Goal: Information Seeking & Learning: Check status

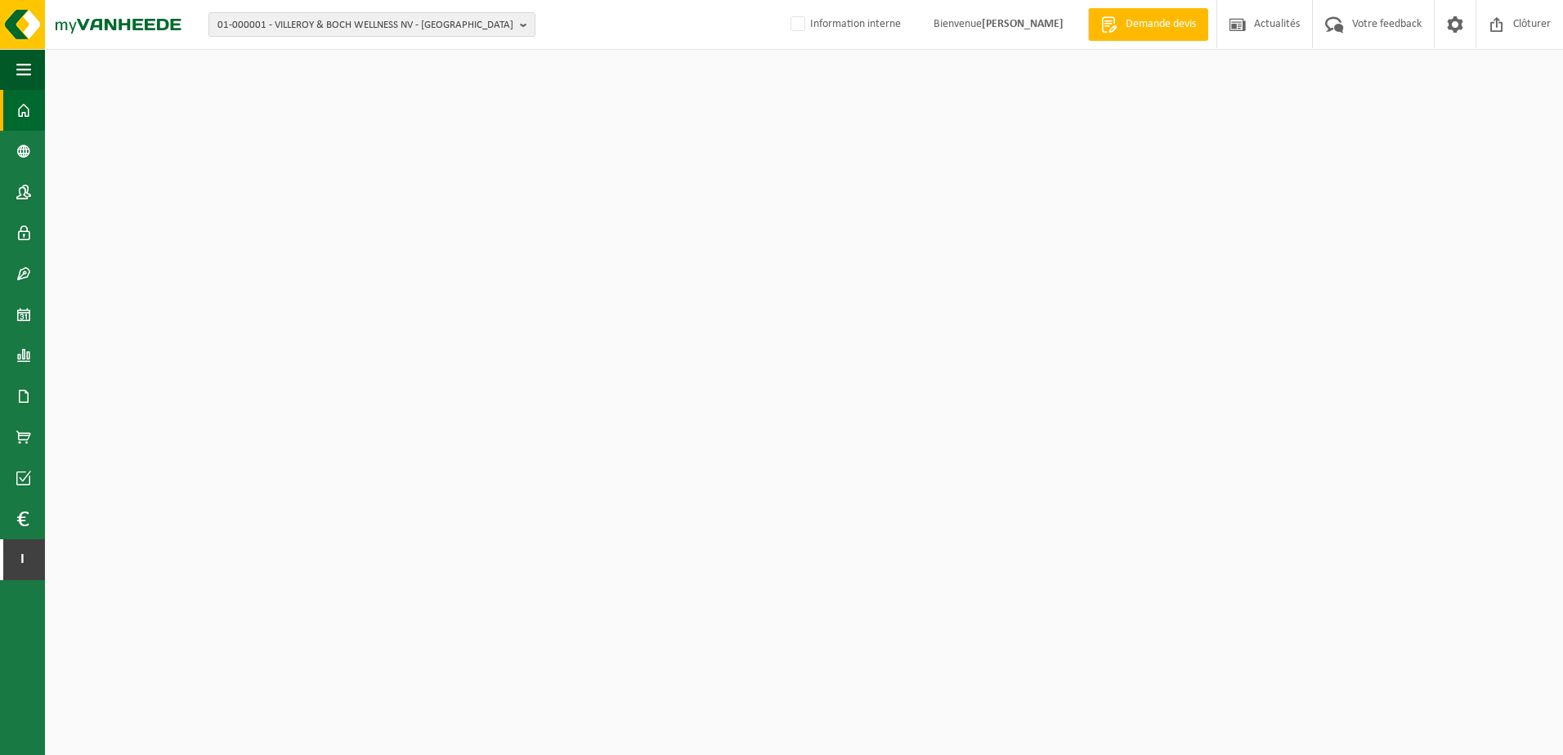
click at [267, 20] on span "01-000001 - VILLEROY & BOCH WELLNESS NV - [GEOGRAPHIC_DATA]" at bounding box center [365, 25] width 296 height 25
type input "jardiland"
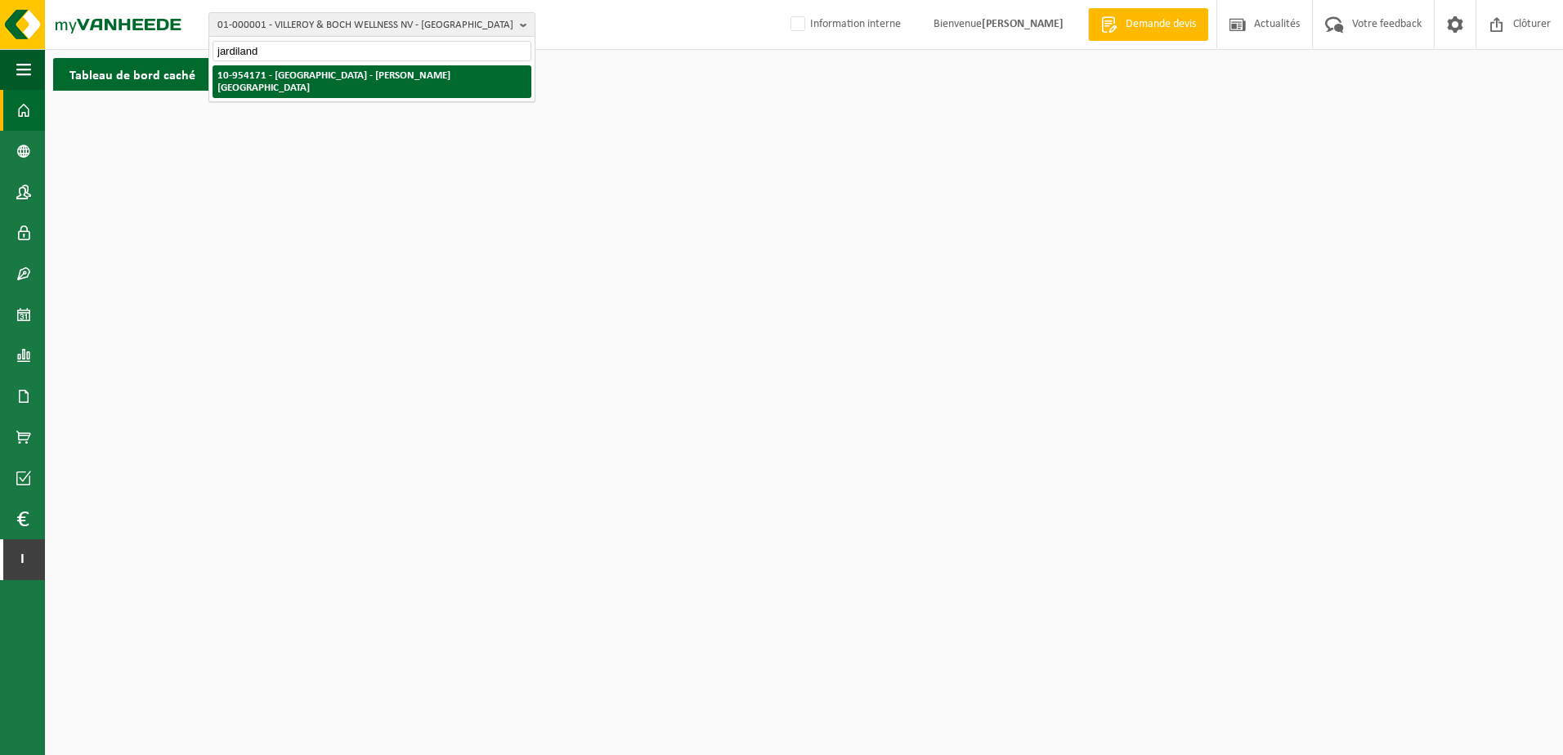
click at [317, 69] on li "10-954171 - JARDYLAND - VILLERS-LA-VILLE" at bounding box center [372, 81] width 319 height 33
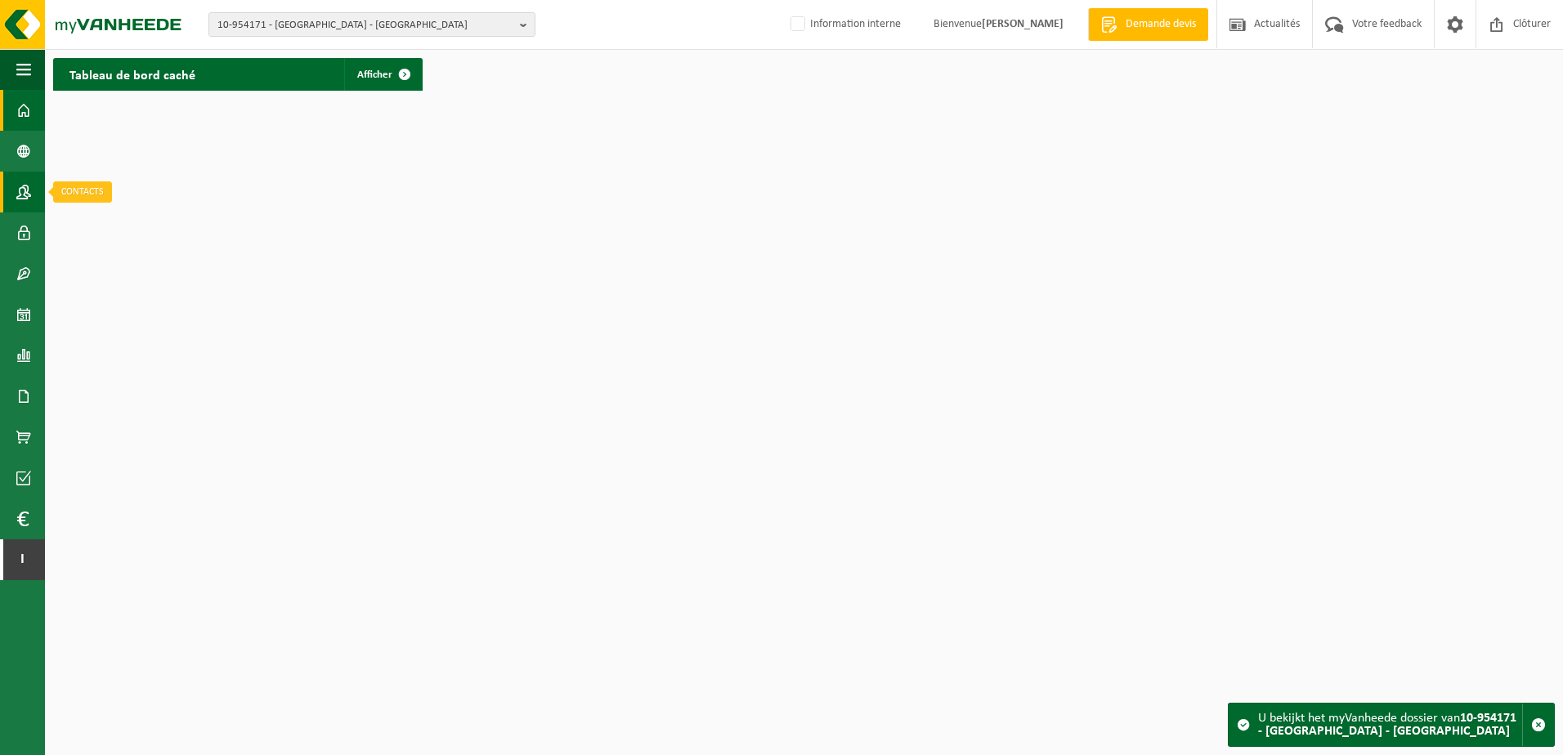
click at [22, 197] on span at bounding box center [23, 192] width 15 height 41
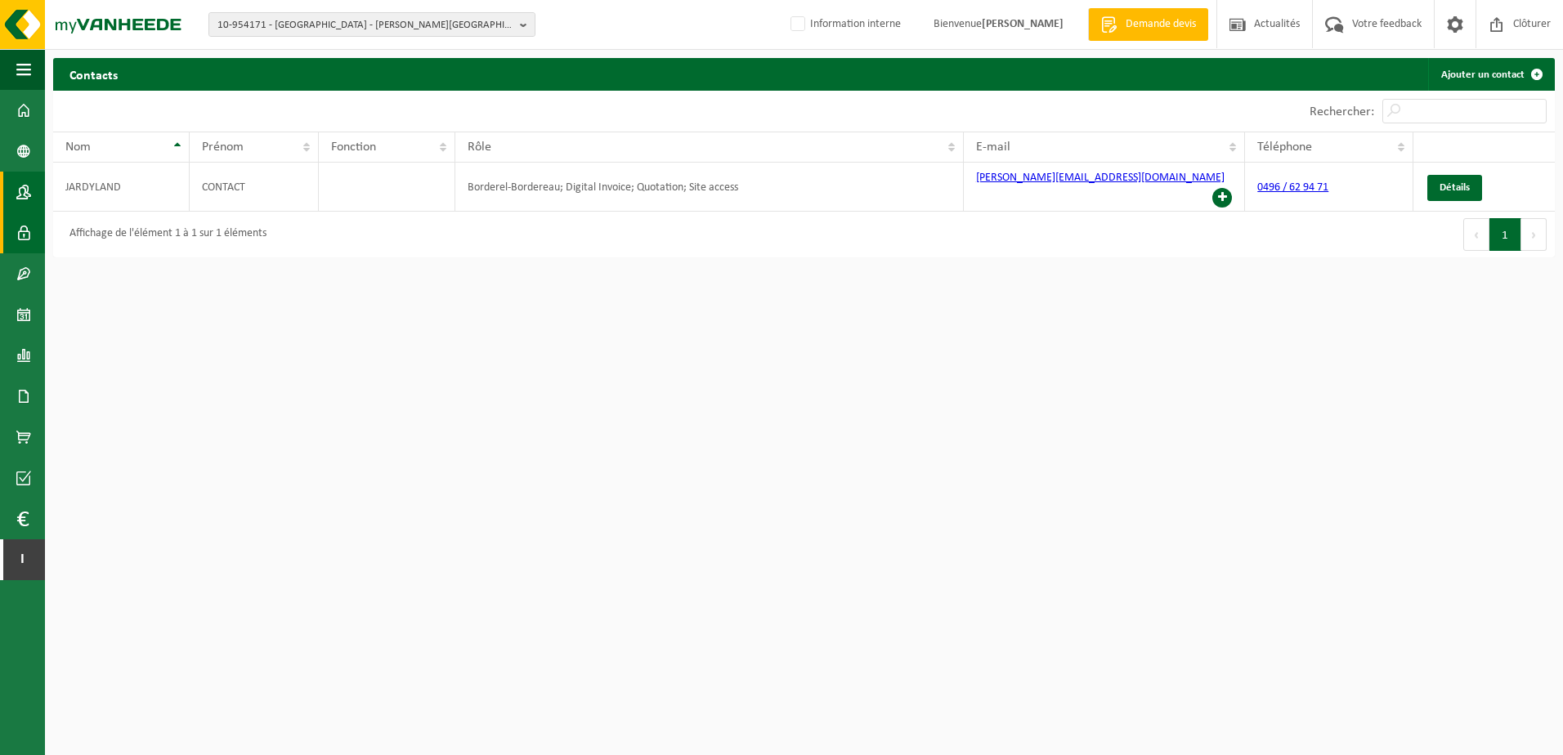
click at [11, 229] on link "Utilisateurs" at bounding box center [22, 233] width 45 height 41
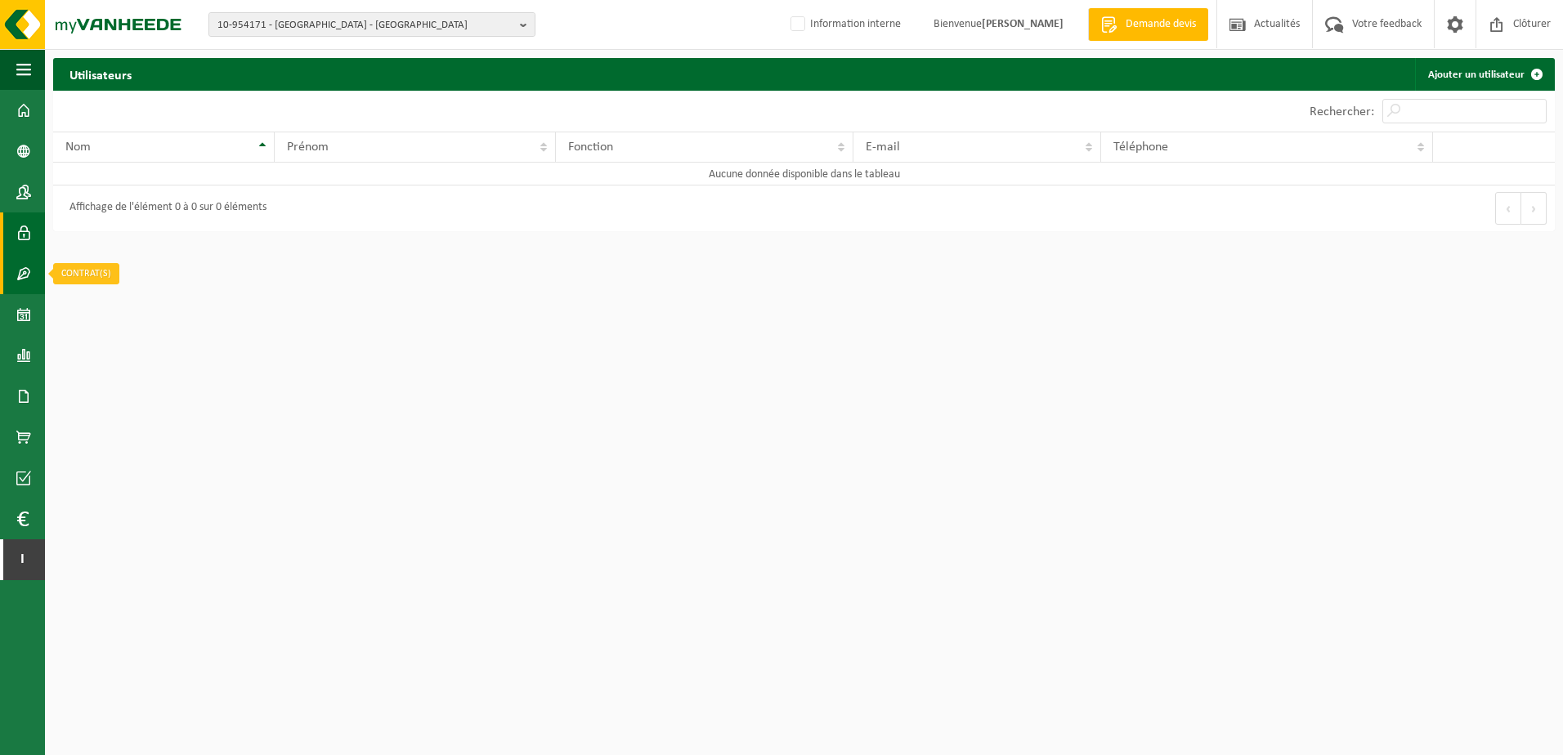
click at [18, 267] on span at bounding box center [23, 273] width 15 height 41
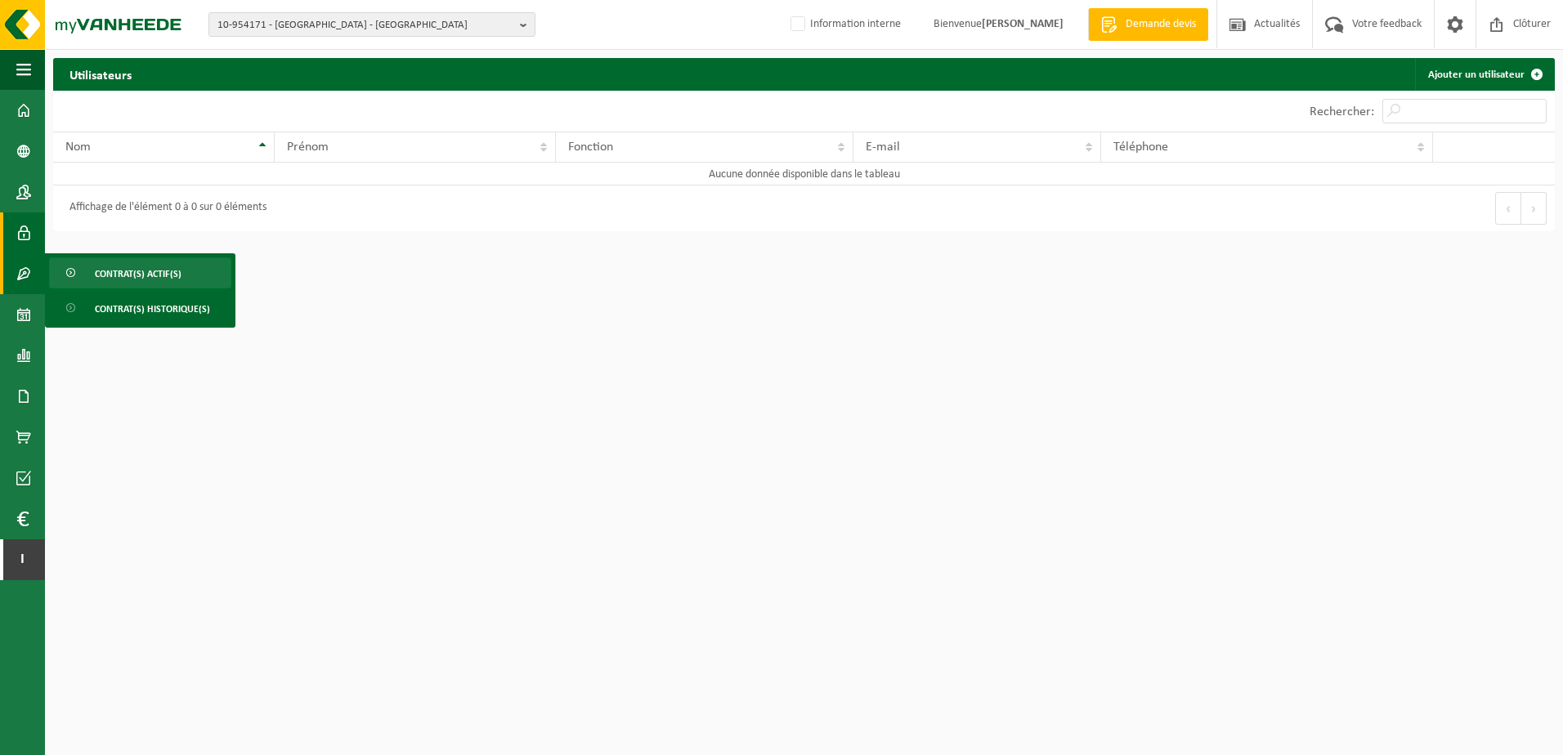
click at [88, 277] on link "Contrat(s) actif(s)" at bounding box center [140, 273] width 182 height 31
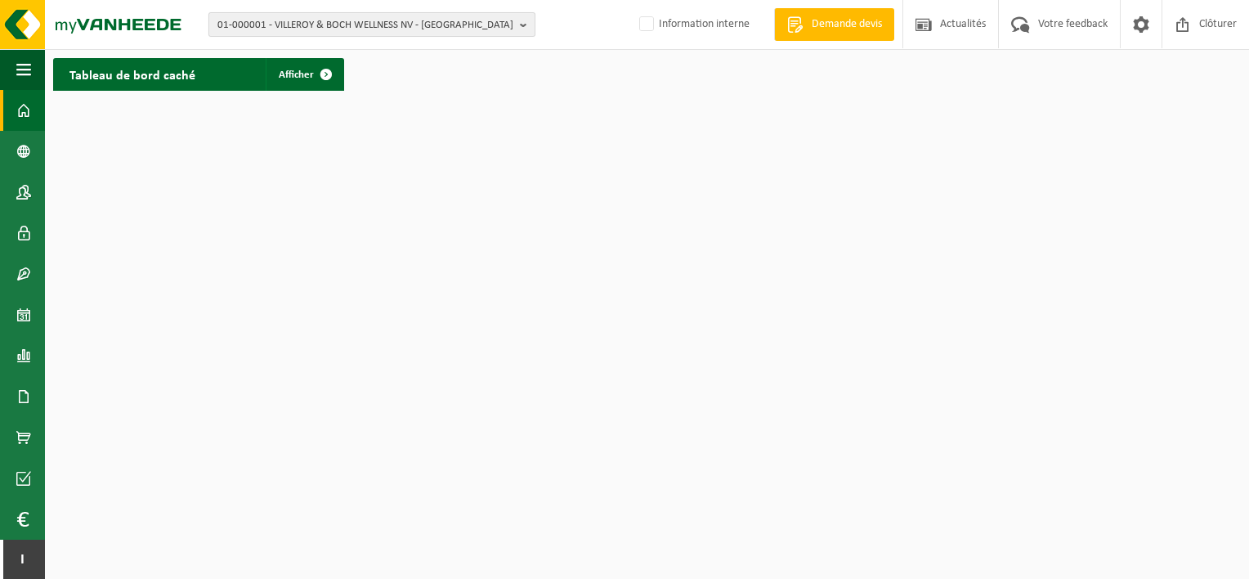
click at [334, 20] on span "01-000001 - VILLEROY & BOCH WELLNESS NV - ROESELARE" at bounding box center [365, 25] width 296 height 25
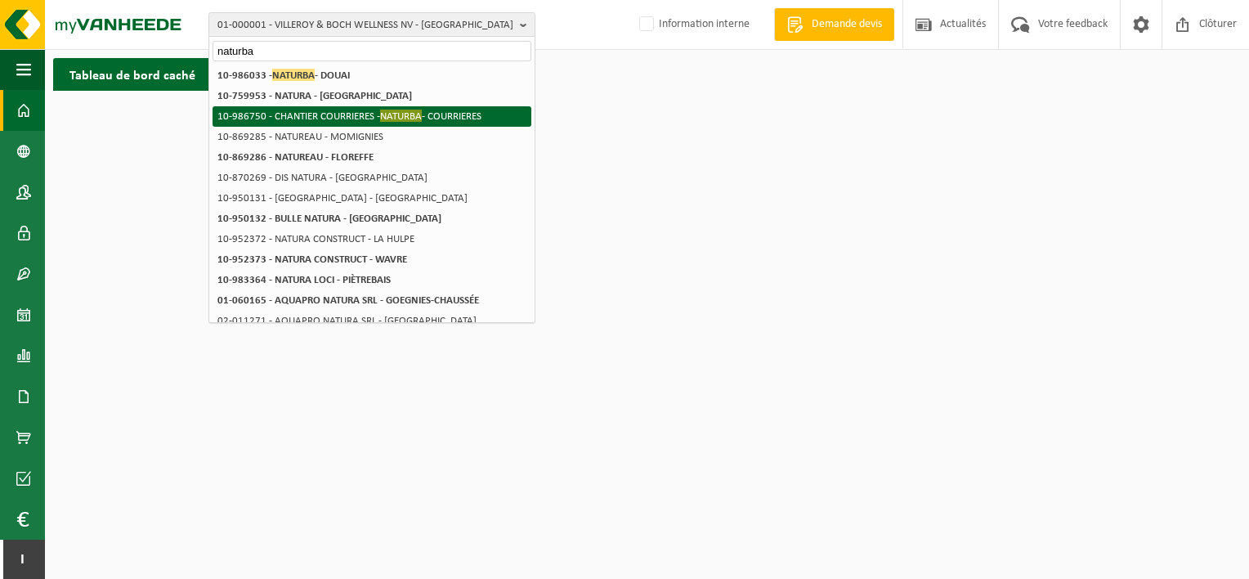
type input "naturba"
click at [360, 110] on li "10-986750 - CHANTIER COURRIERES - NATURBA - COURRIERES" at bounding box center [372, 116] width 319 height 20
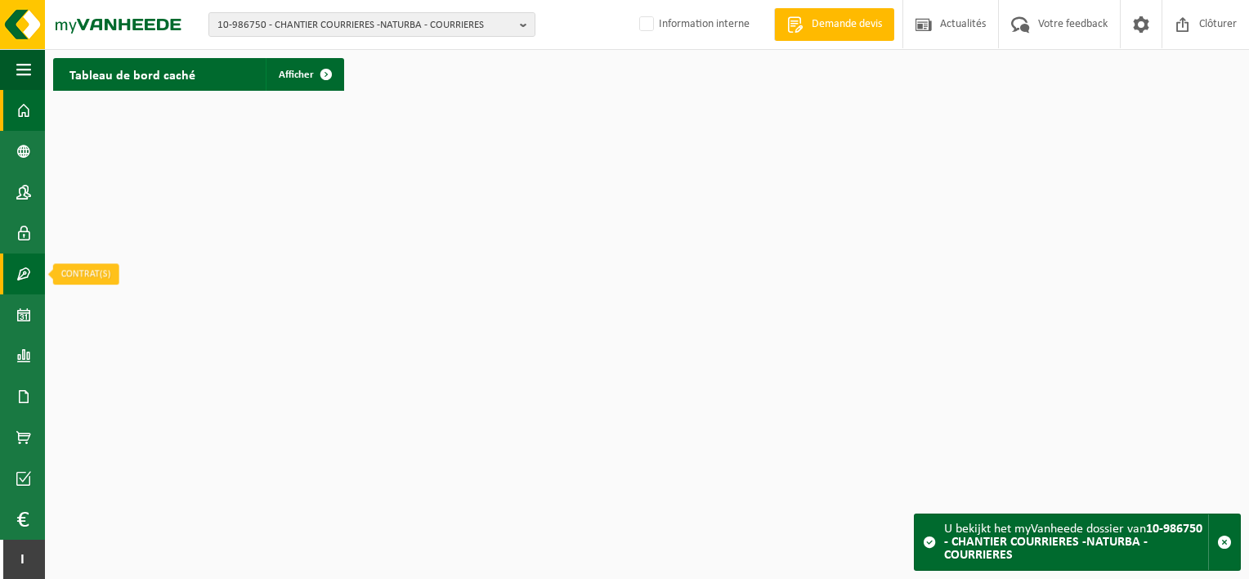
click at [38, 280] on link "Contrat(s)" at bounding box center [22, 273] width 45 height 41
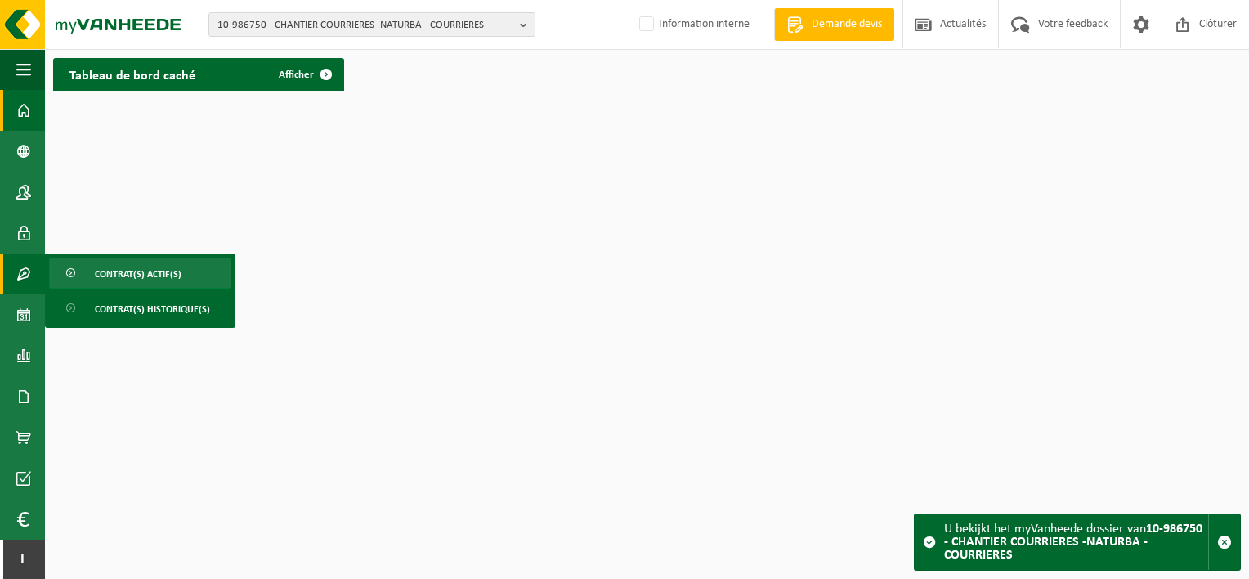
click at [102, 274] on span "Contrat(s) actif(s)" at bounding box center [138, 273] width 87 height 31
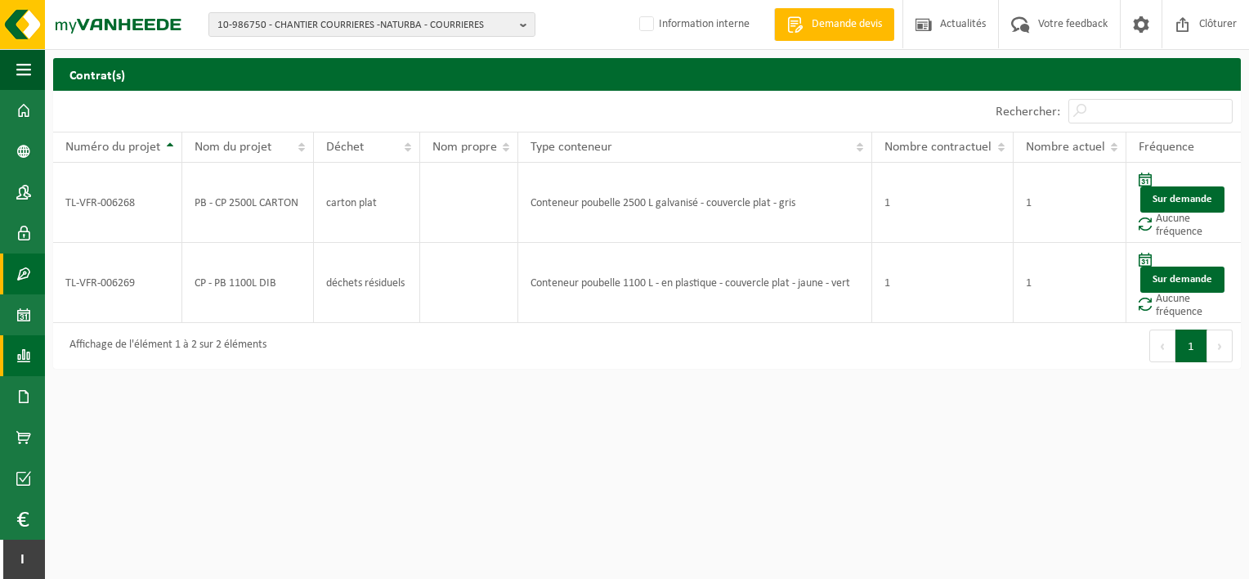
click at [26, 352] on span at bounding box center [23, 355] width 15 height 41
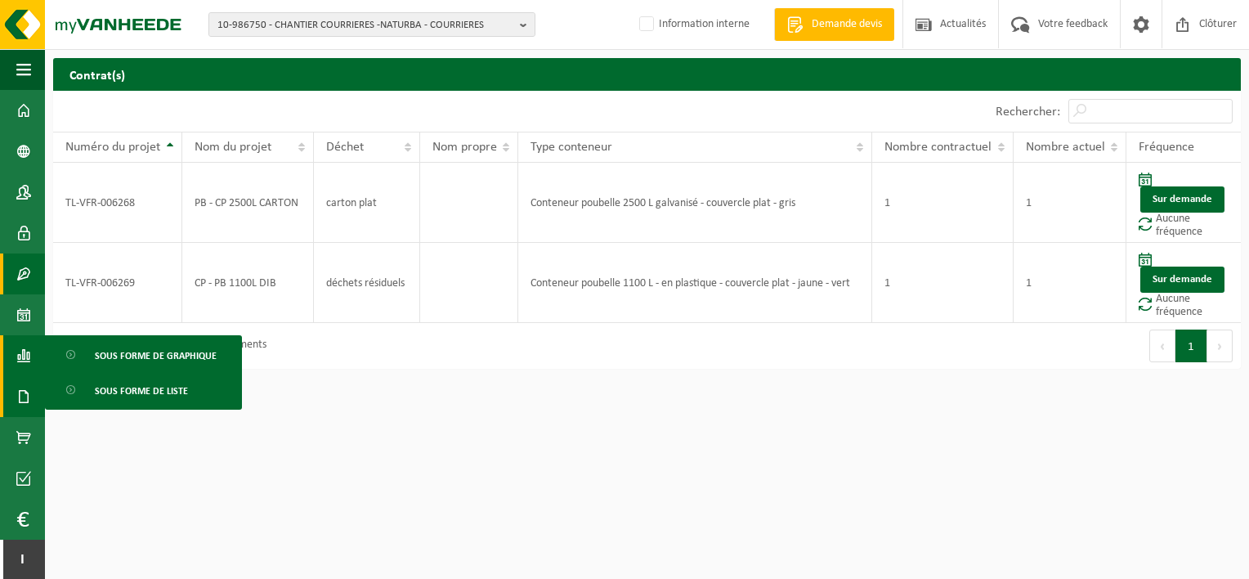
click at [24, 388] on span at bounding box center [23, 396] width 15 height 41
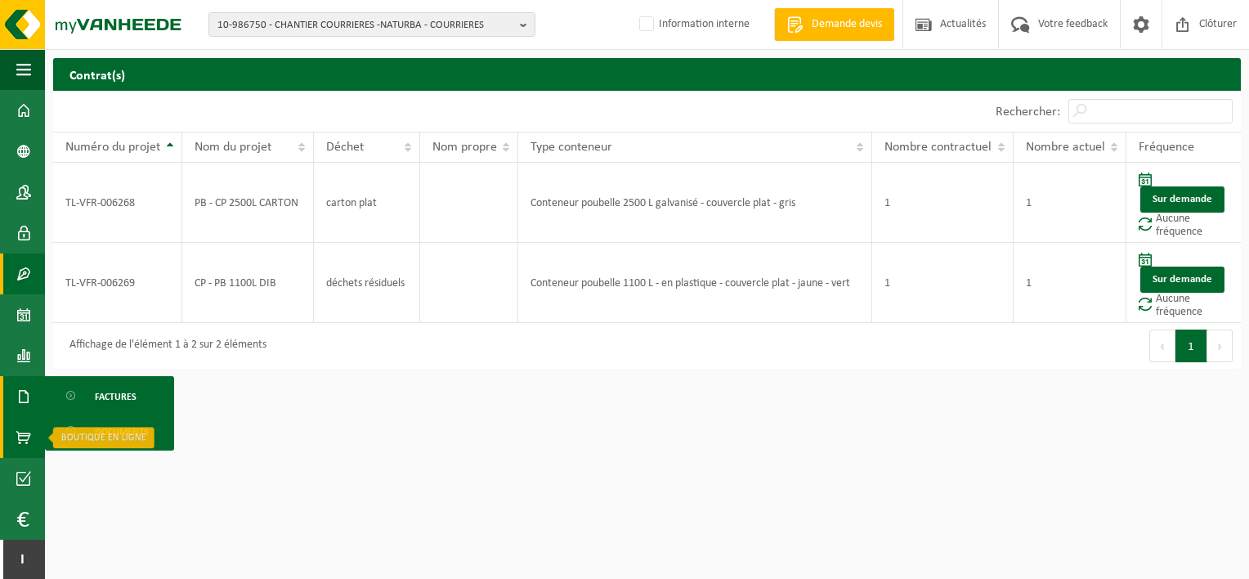
click at [25, 434] on span at bounding box center [23, 437] width 15 height 41
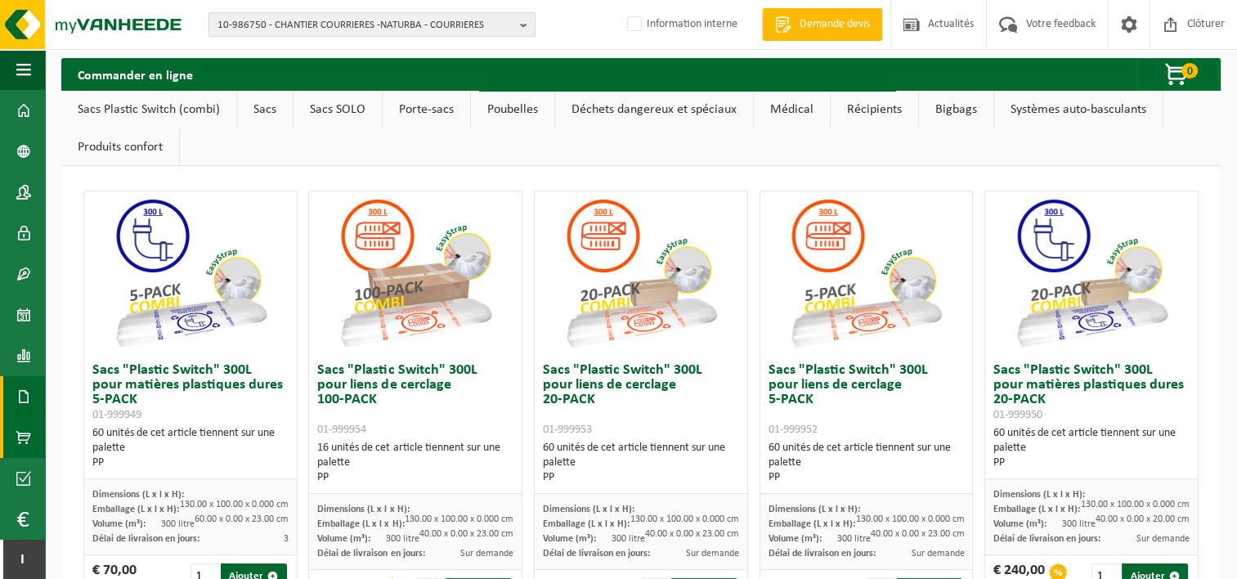
click at [16, 404] on span at bounding box center [23, 396] width 15 height 41
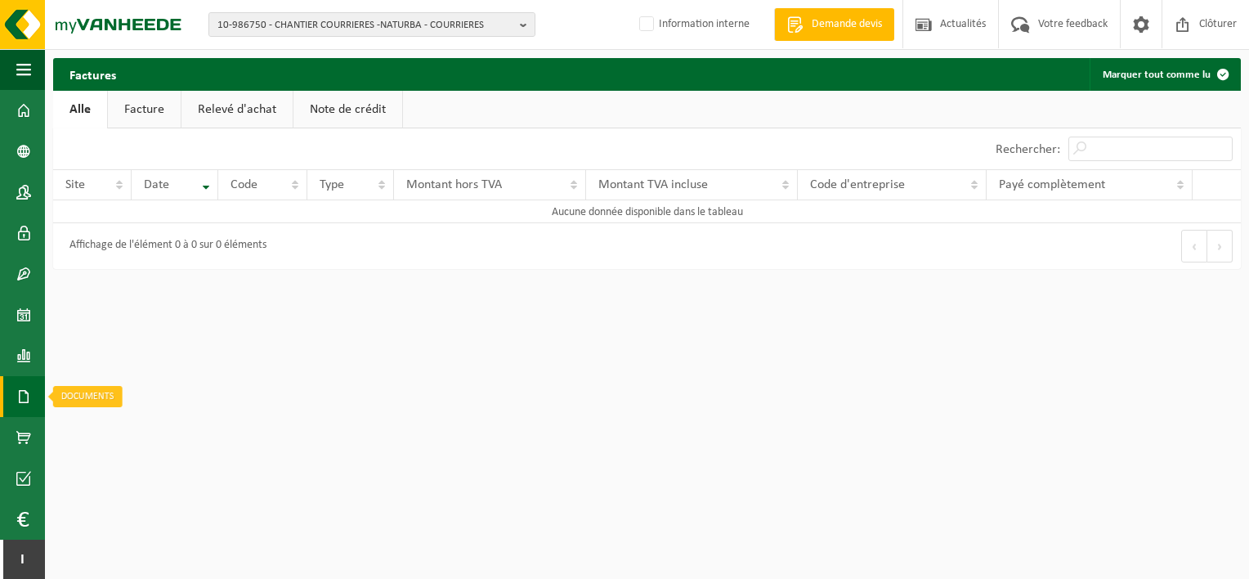
click at [23, 403] on span at bounding box center [23, 396] width 15 height 41
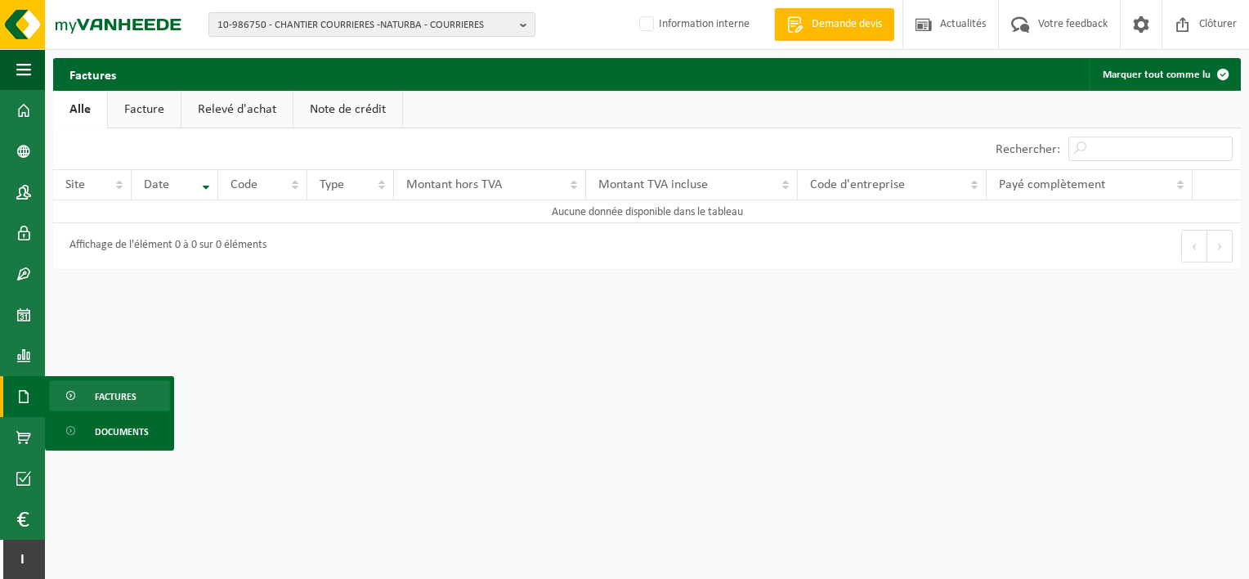
click at [82, 389] on link "Factures" at bounding box center [109, 395] width 121 height 31
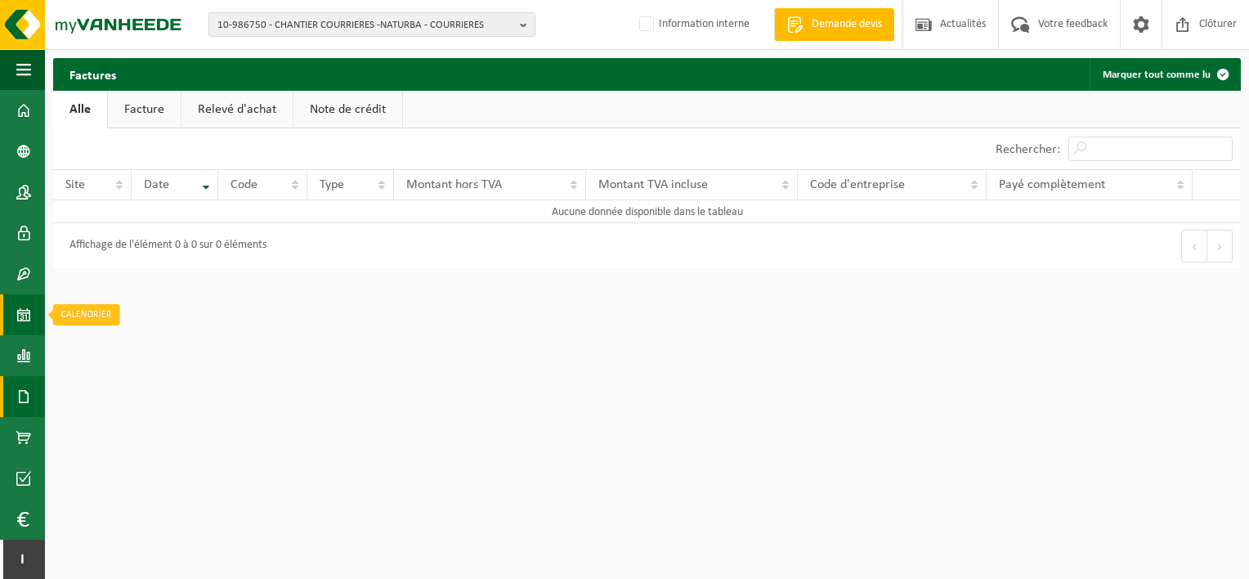
click at [29, 314] on span at bounding box center [23, 314] width 15 height 41
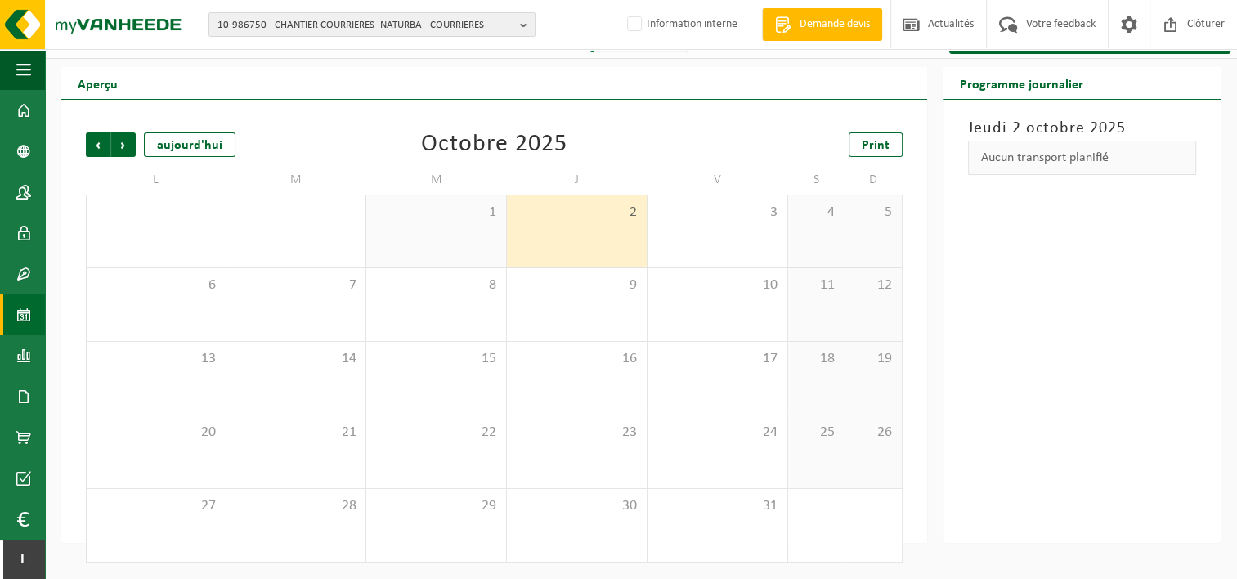
scroll to position [27, 0]
click at [93, 146] on span "Précédent" at bounding box center [98, 144] width 25 height 25
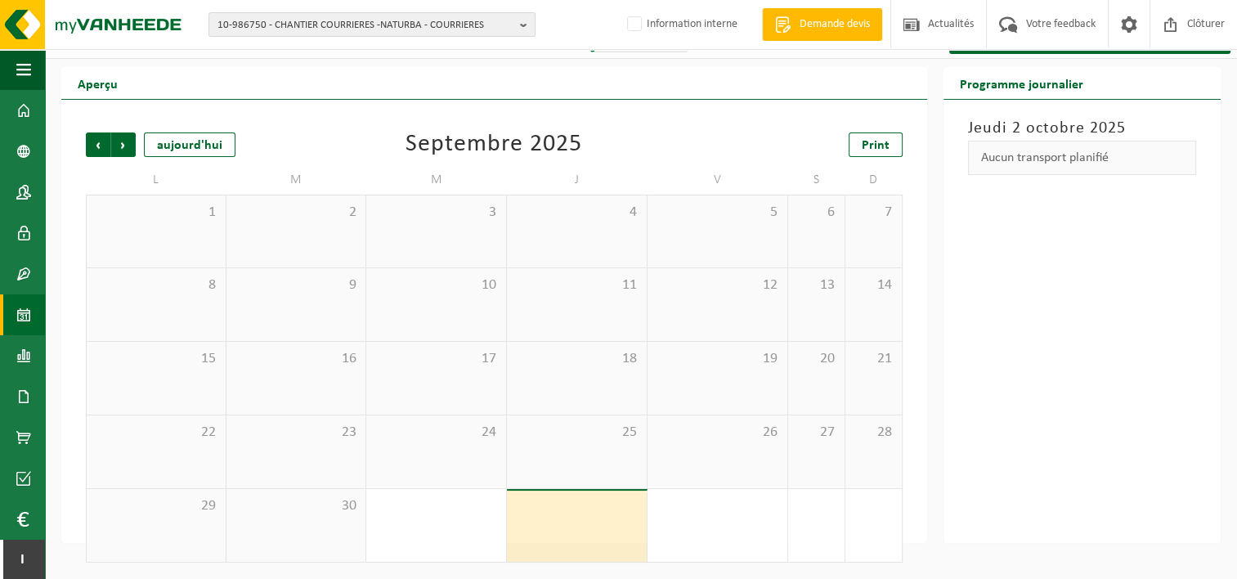
click at [93, 146] on span "Précédent" at bounding box center [98, 144] width 25 height 25
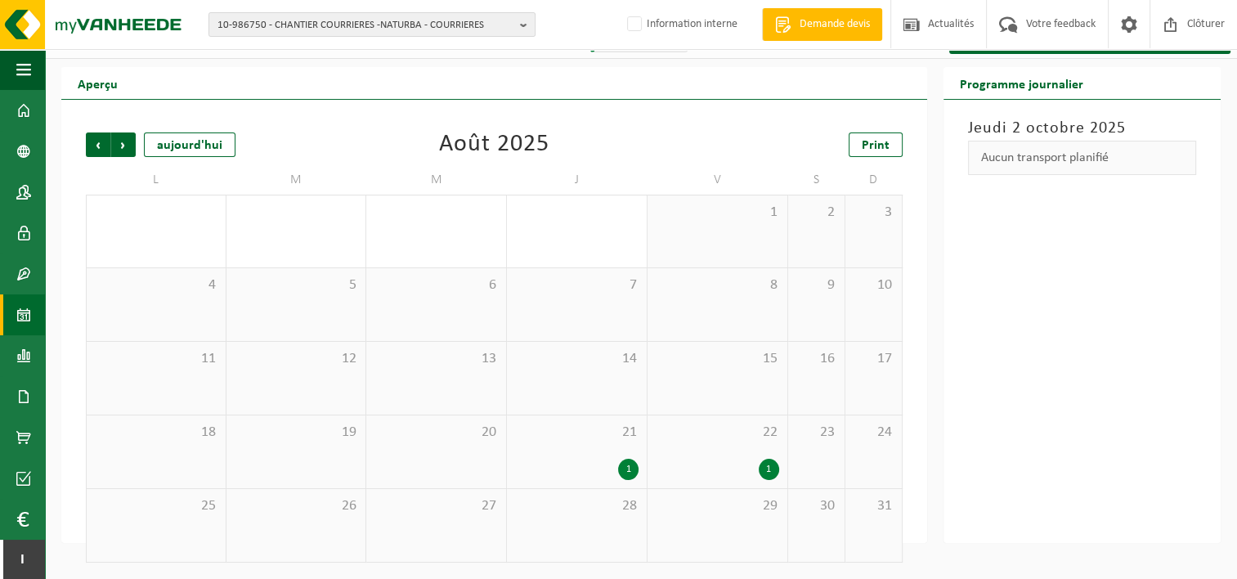
click at [628, 462] on div "1" at bounding box center [628, 469] width 20 height 21
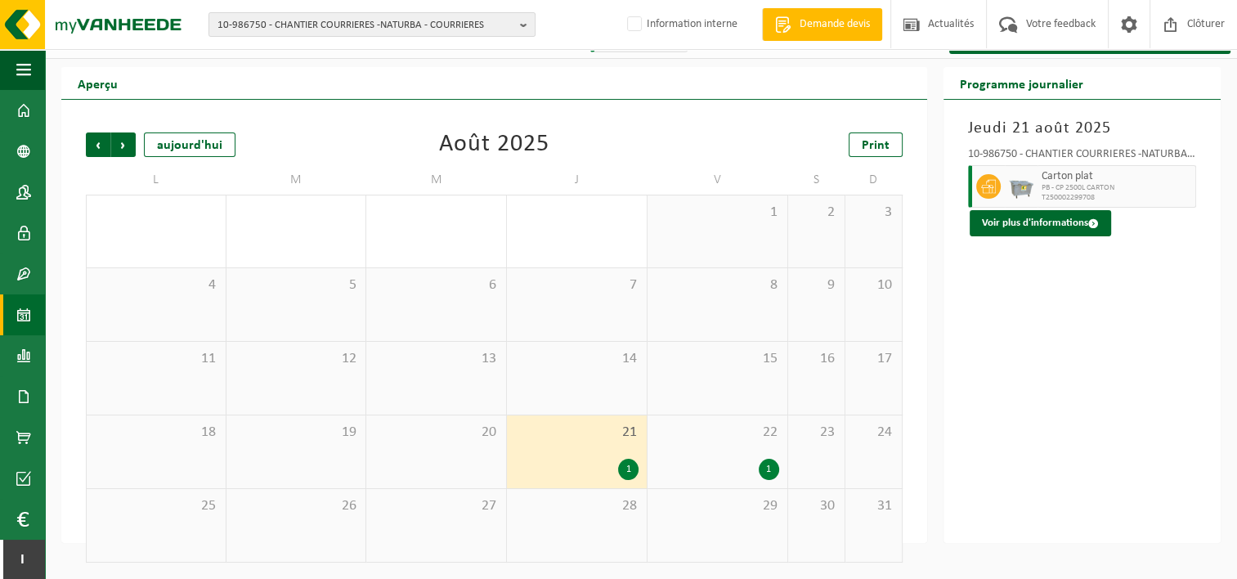
click at [766, 464] on div "1" at bounding box center [769, 469] width 20 height 21
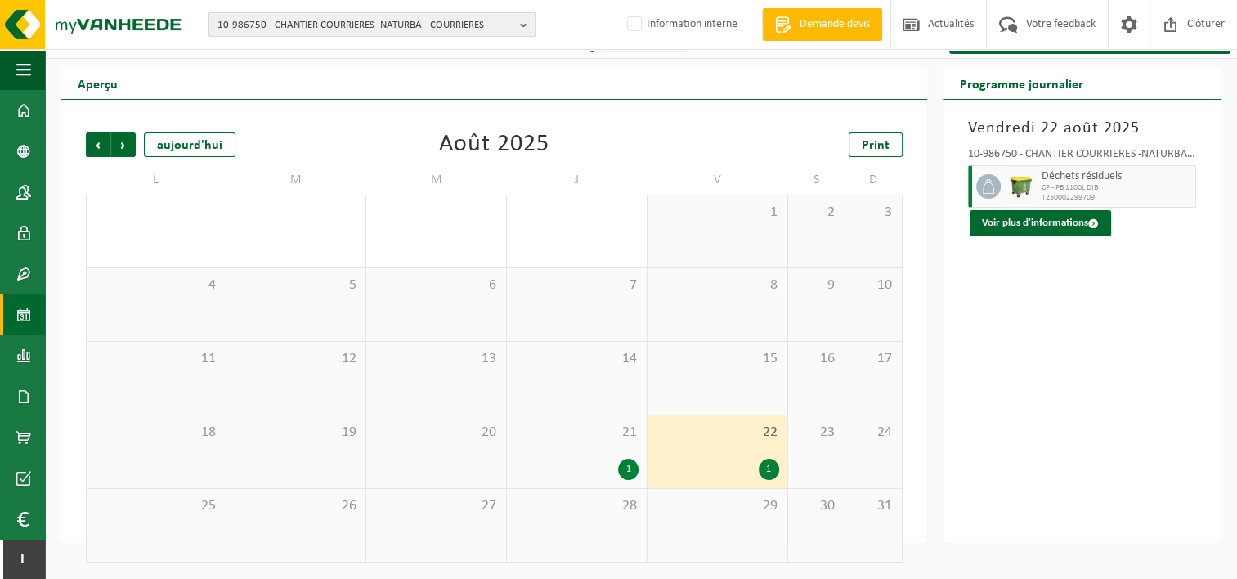
click at [259, 26] on span "10-986750 - CHANTIER COURRIERES -NATURBA - COURRIERES" at bounding box center [365, 25] width 296 height 25
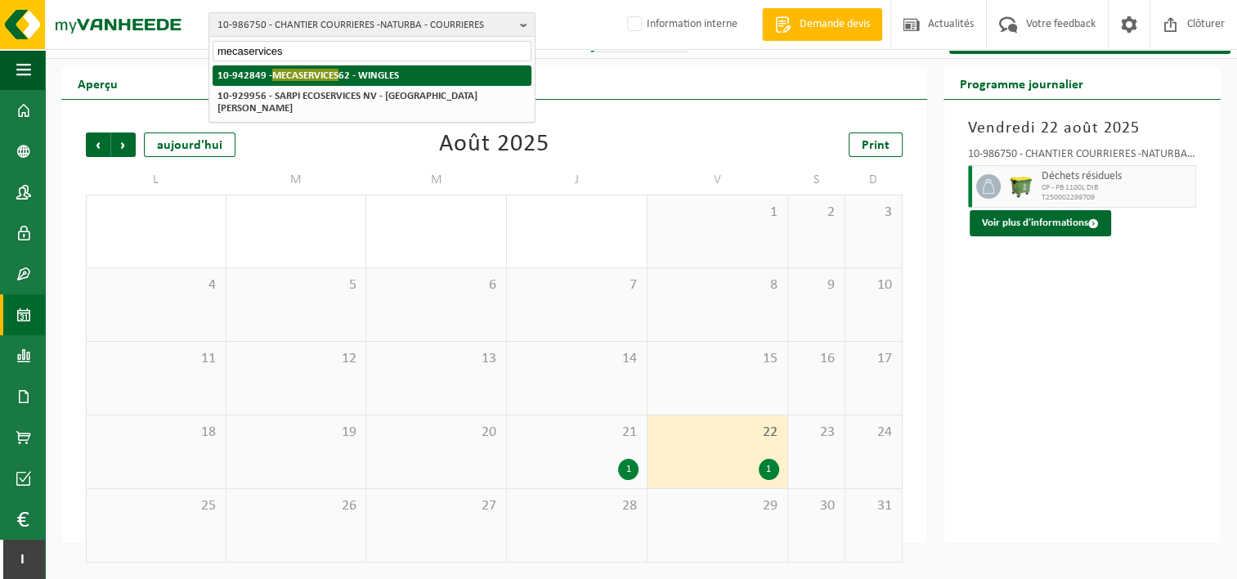
type input "mecaservices"
click at [350, 68] on li "10-942849 - MECASERVICES 62 - WINGLES" at bounding box center [372, 75] width 319 height 20
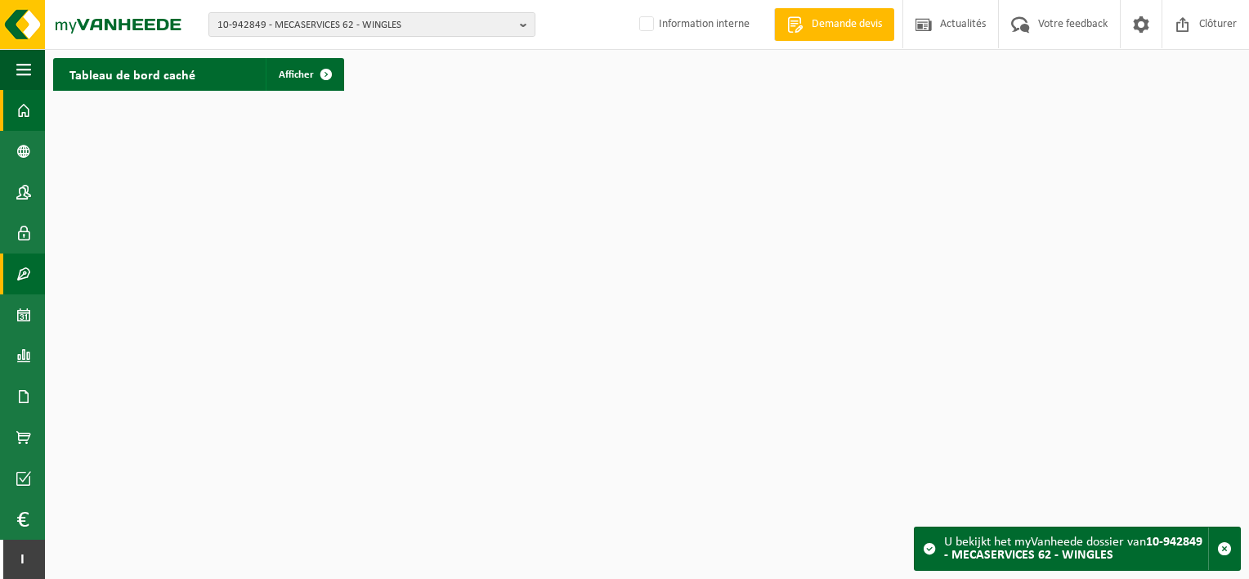
click at [20, 279] on span at bounding box center [23, 273] width 15 height 41
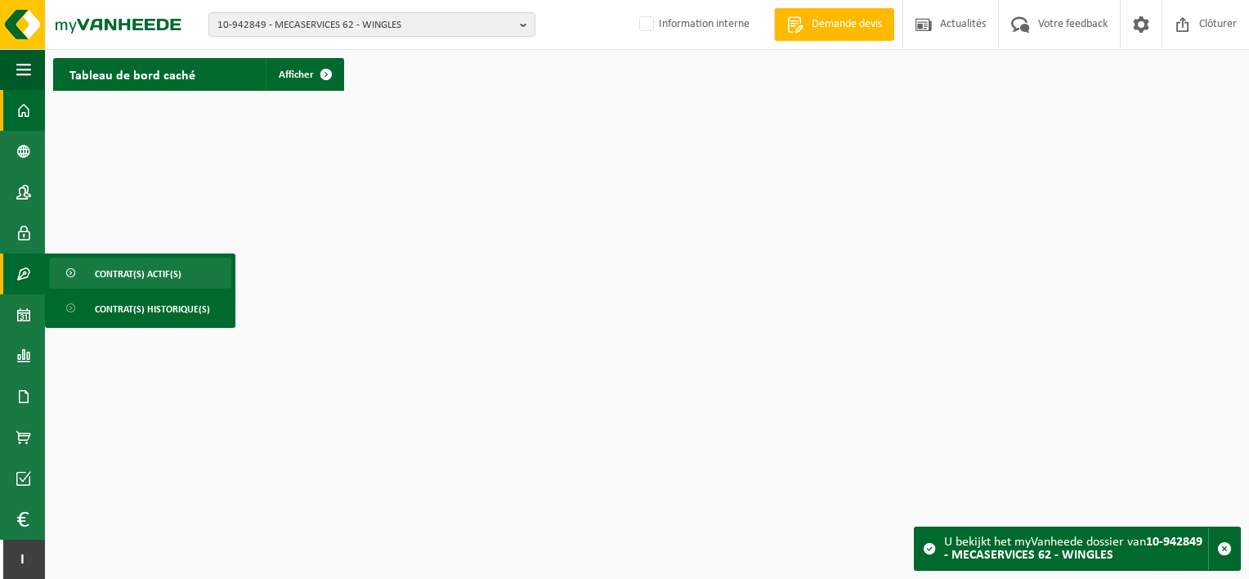
click at [88, 280] on link "Contrat(s) actif(s)" at bounding box center [140, 273] width 182 height 31
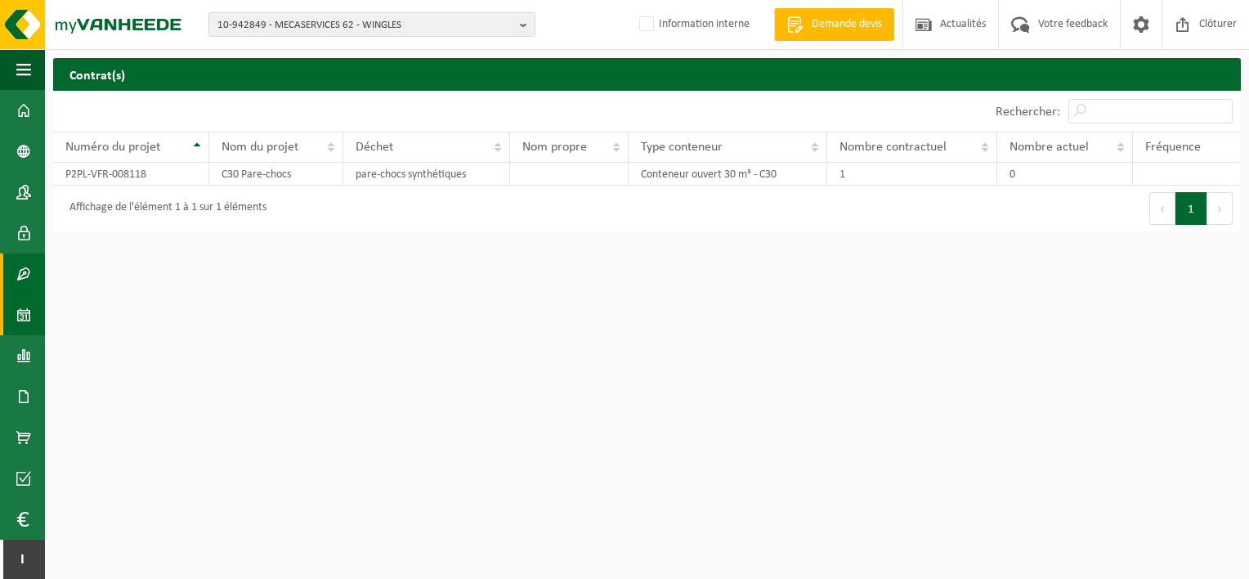
click at [29, 327] on span at bounding box center [23, 314] width 15 height 41
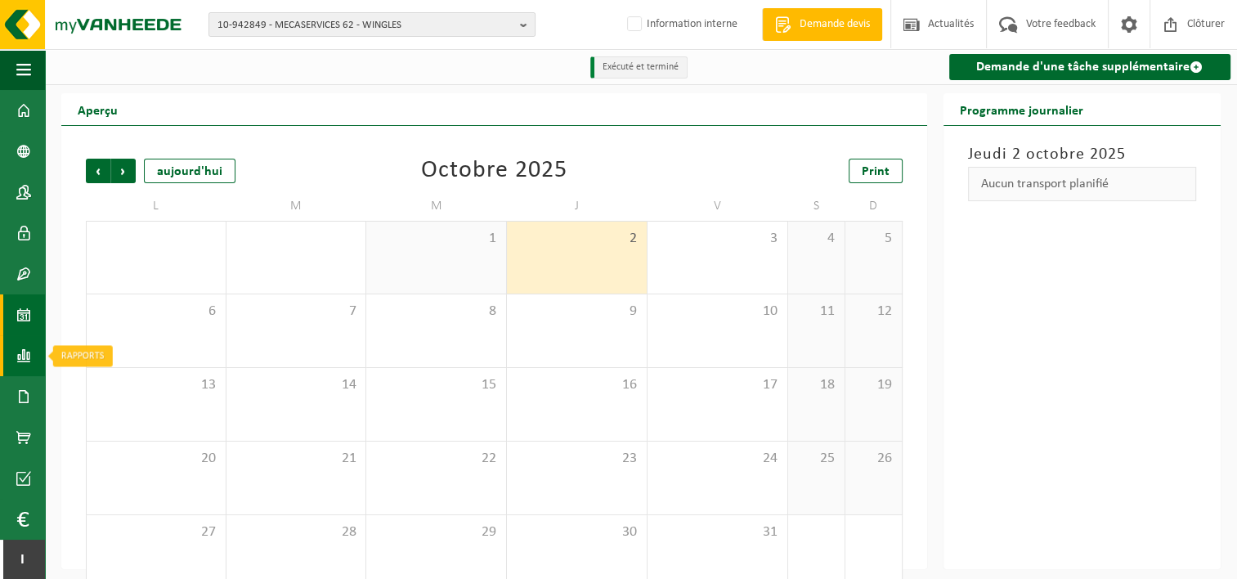
click at [27, 364] on span at bounding box center [23, 355] width 15 height 41
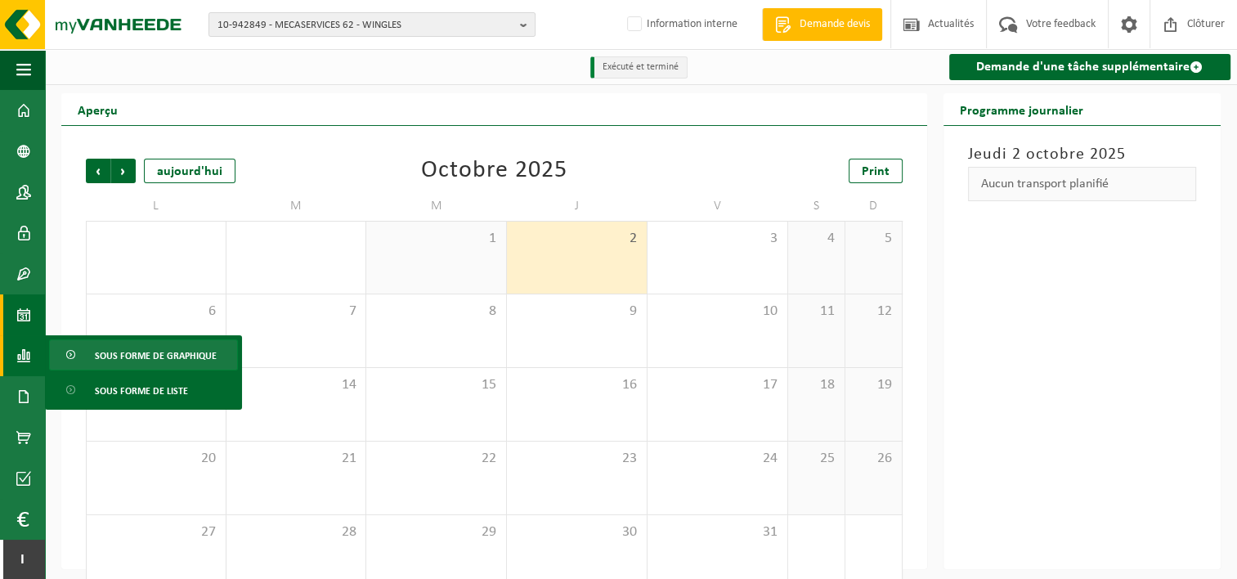
click at [74, 353] on span at bounding box center [71, 355] width 13 height 31
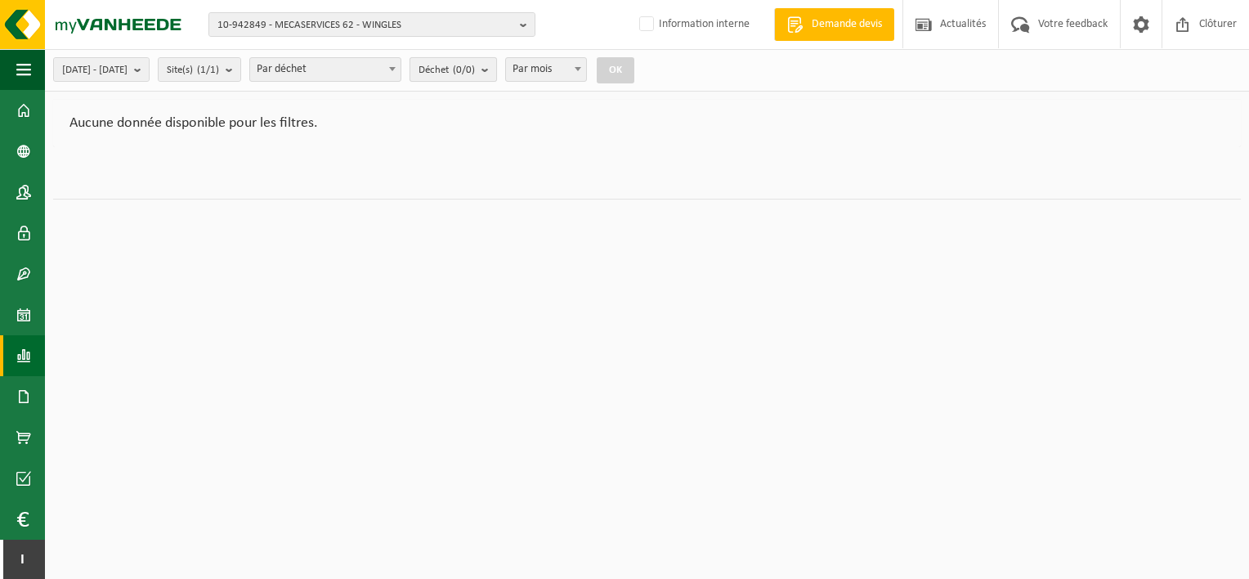
click at [475, 72] on span "Déchet (0/0)" at bounding box center [447, 70] width 56 height 25
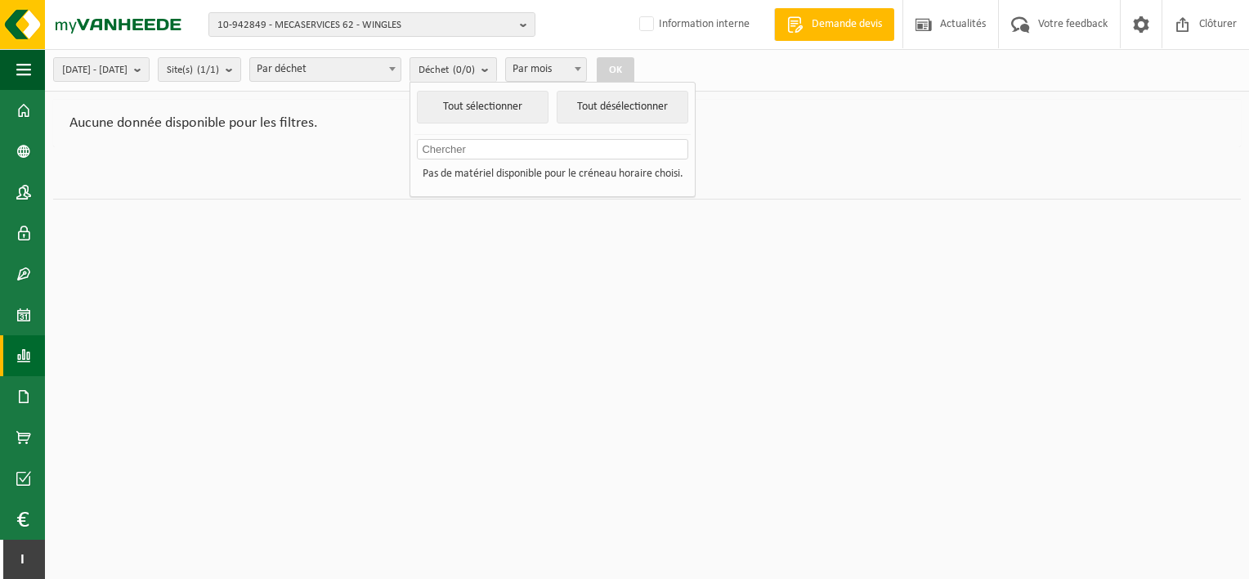
click at [586, 63] on span "Par mois" at bounding box center [546, 69] width 80 height 23
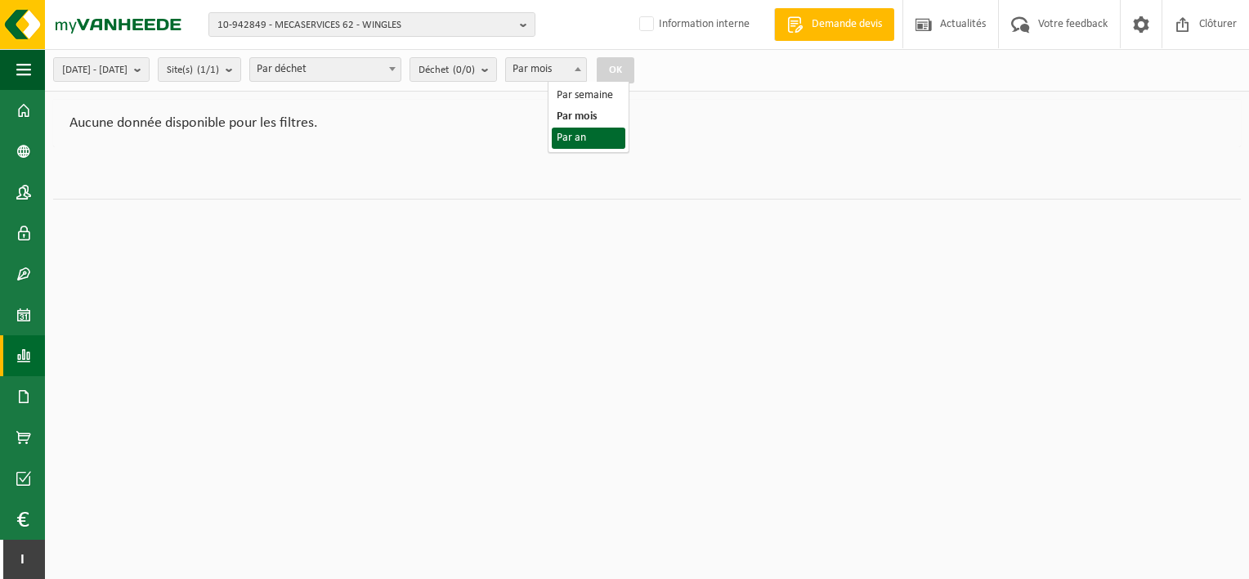
select select "3"
click at [634, 68] on button "OK" at bounding box center [616, 70] width 38 height 26
click at [401, 69] on span "Par déchet" at bounding box center [325, 69] width 150 height 23
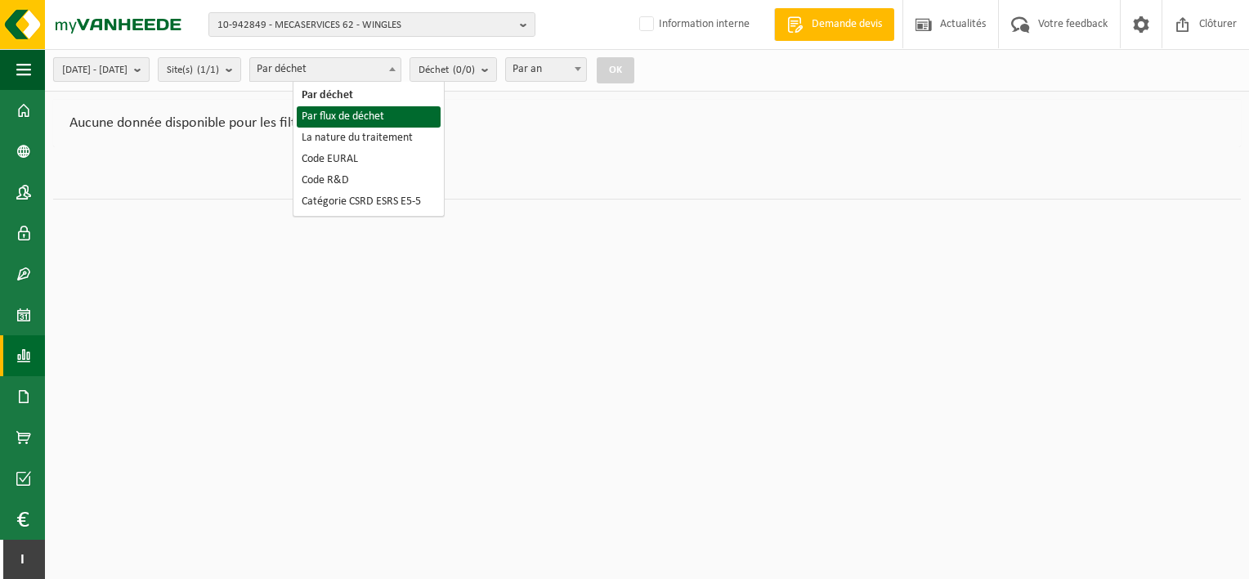
click at [128, 62] on span "[DATE] - [DATE]" at bounding box center [94, 70] width 65 height 25
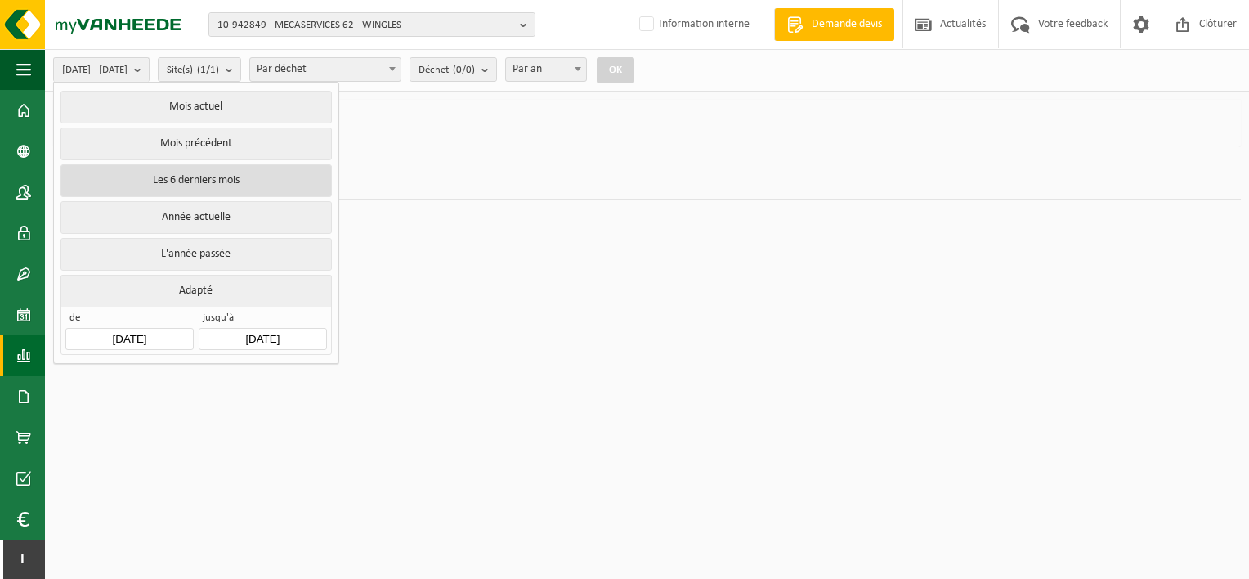
click at [164, 186] on button "Les 6 derniers mois" at bounding box center [196, 180] width 271 height 33
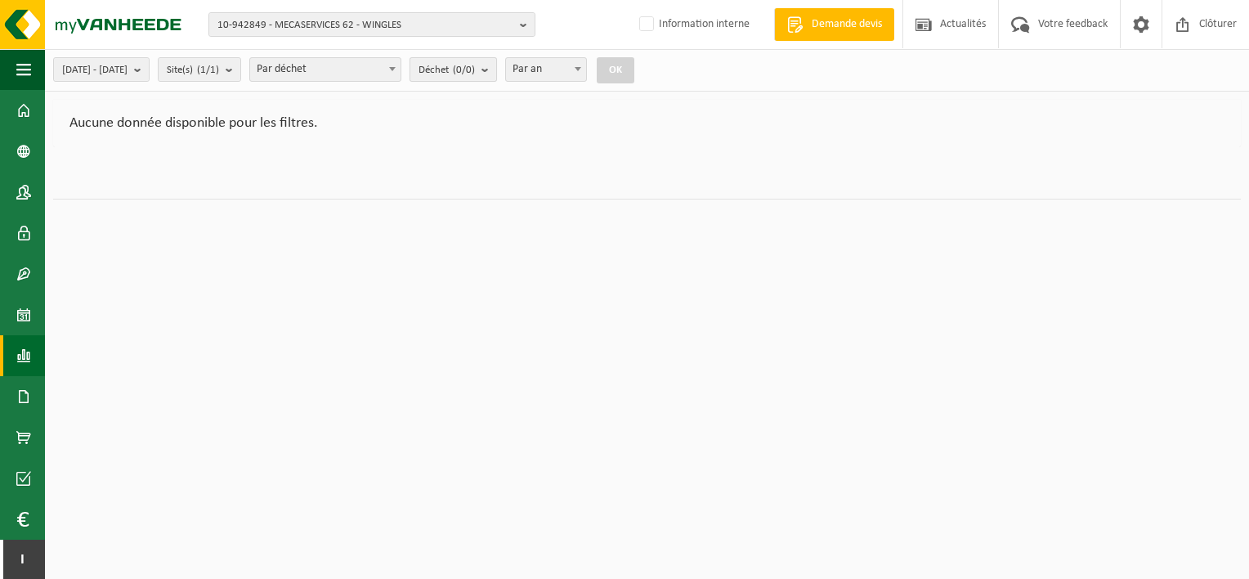
click at [475, 61] on span "Déchet (0/0)" at bounding box center [447, 70] width 56 height 25
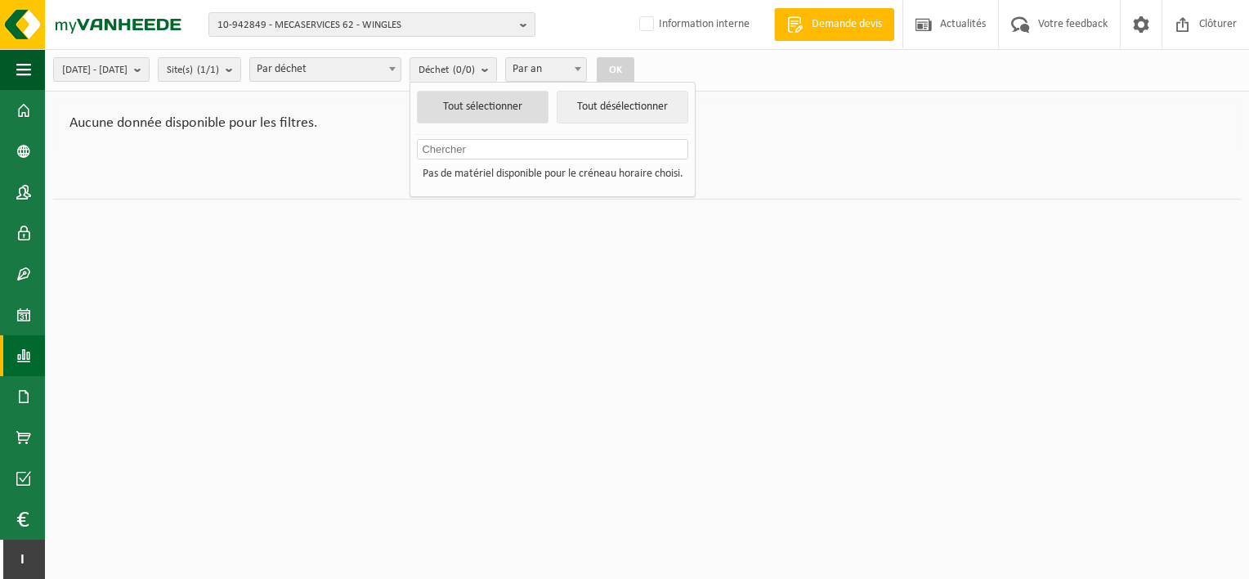
click at [531, 105] on button "Tout sélectionner" at bounding box center [483, 107] width 132 height 33
click at [379, 81] on span "Par déchet" at bounding box center [325, 69] width 152 height 25
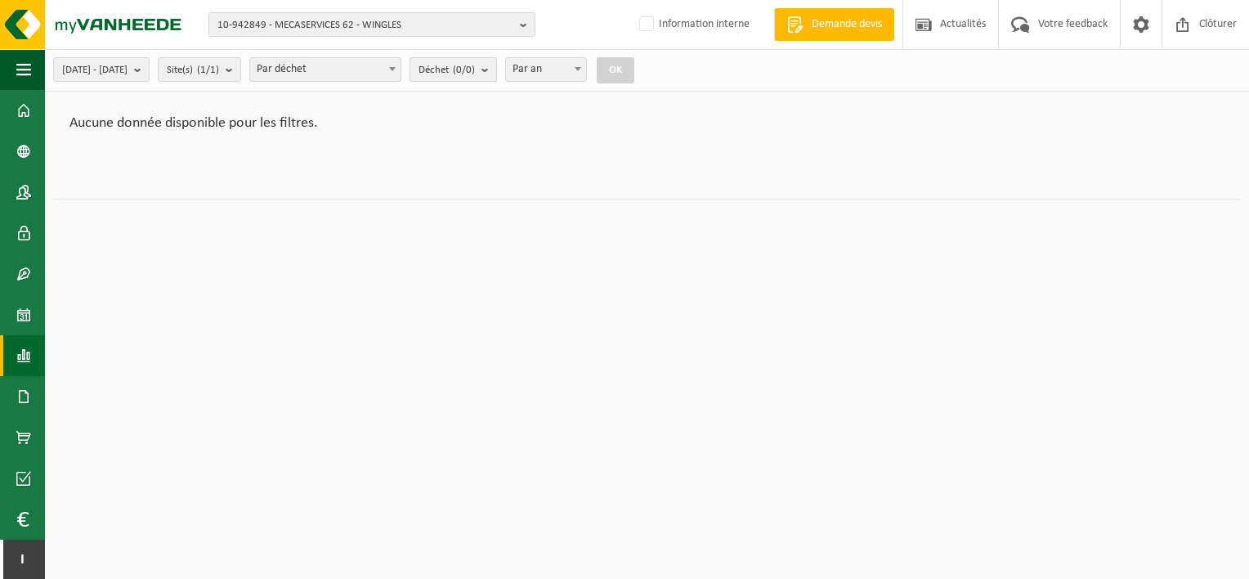
click at [496, 58] on b "submit" at bounding box center [489, 69] width 15 height 23
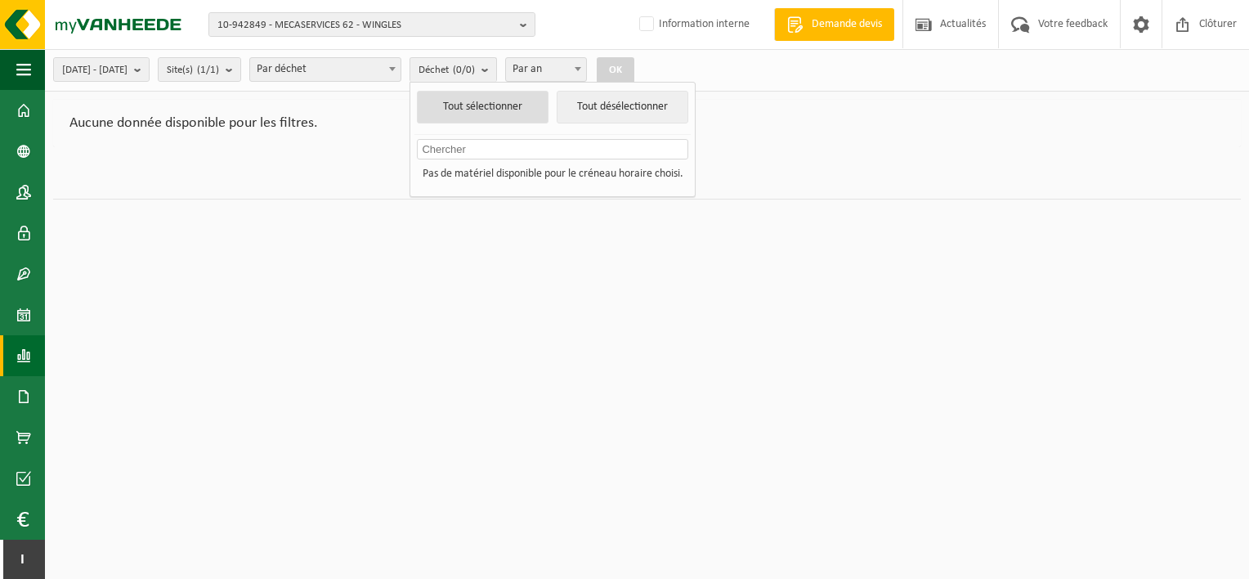
click at [516, 109] on button "Tout sélectionner" at bounding box center [483, 107] width 132 height 33
click at [382, 275] on html "10-942849 - MECASERVICES 62 - WINGLES 10-942849 - MECASERVICES 62 - WINGLES Inf…" at bounding box center [624, 289] width 1249 height 579
